Goal: Transaction & Acquisition: Book appointment/travel/reservation

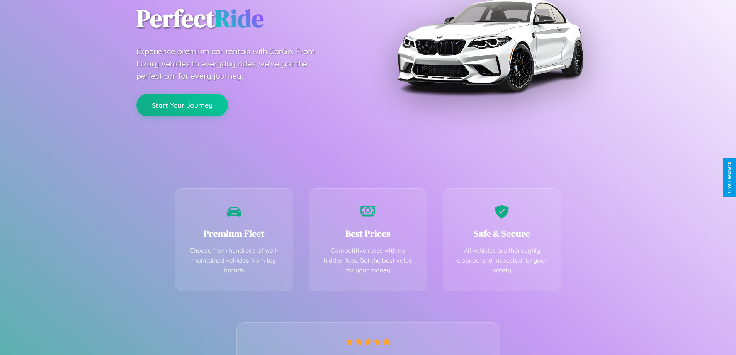
scroll to position [152, 0]
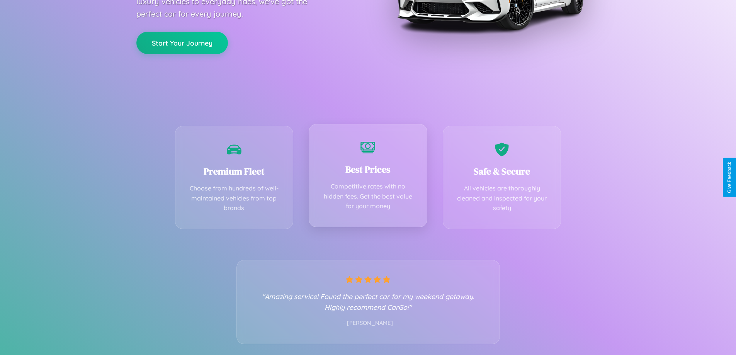
click at [368, 177] on div "Best Prices Competitive rates with no hidden fees. Get the best value for your …" at bounding box center [368, 175] width 119 height 103
click at [182, 42] on button "Start Your Journey" at bounding box center [182, 42] width 92 height 22
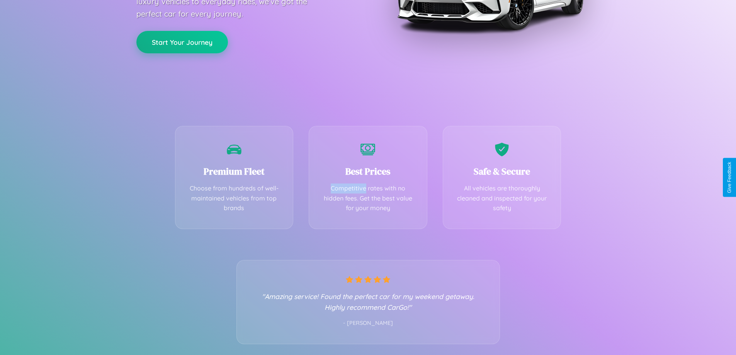
click at [182, 42] on button "Start Your Journey" at bounding box center [182, 42] width 92 height 22
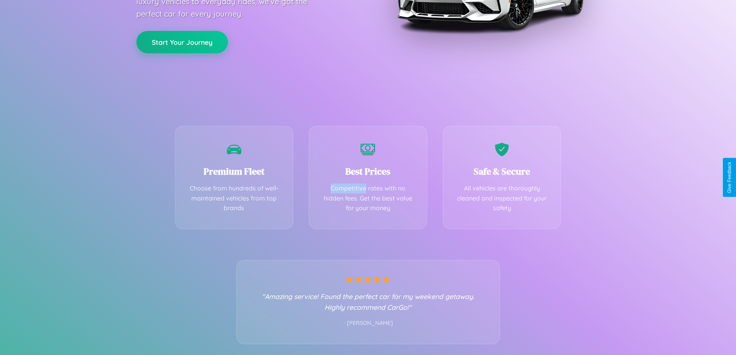
click at [182, 42] on button "Start Your Journey" at bounding box center [182, 42] width 92 height 22
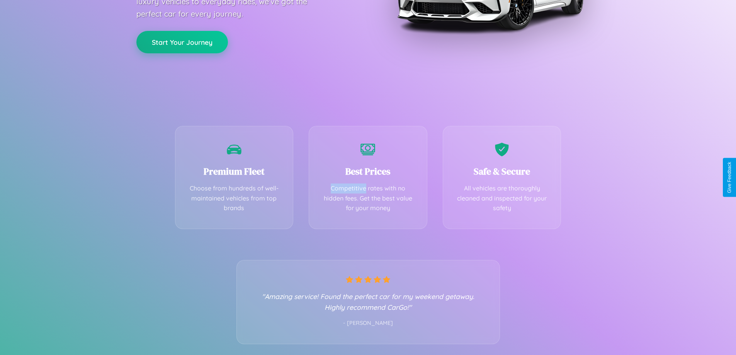
click at [182, 42] on button "Start Your Journey" at bounding box center [182, 42] width 92 height 22
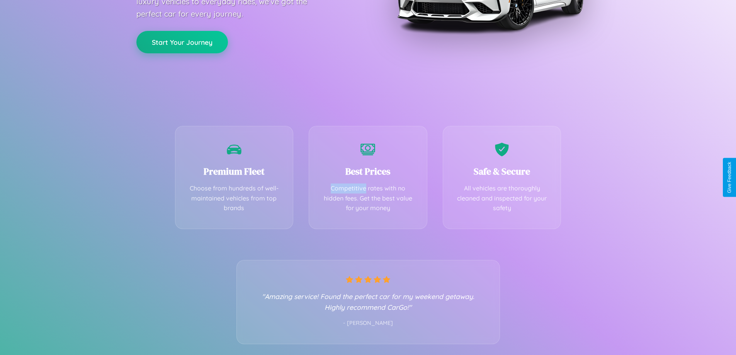
click at [182, 42] on button "Start Your Journey" at bounding box center [182, 42] width 92 height 22
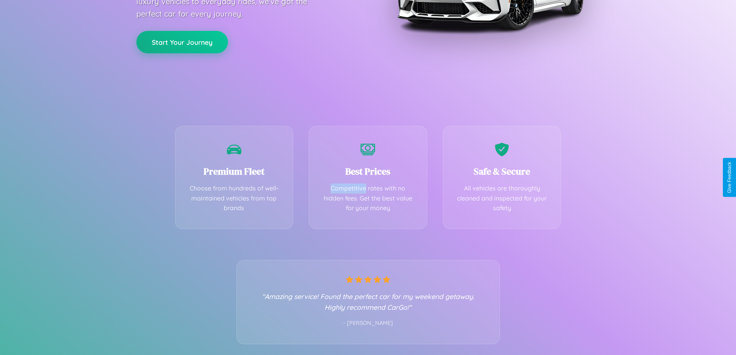
click at [182, 42] on button "Start Your Journey" at bounding box center [182, 42] width 92 height 22
